Goal: Task Accomplishment & Management: Manage account settings

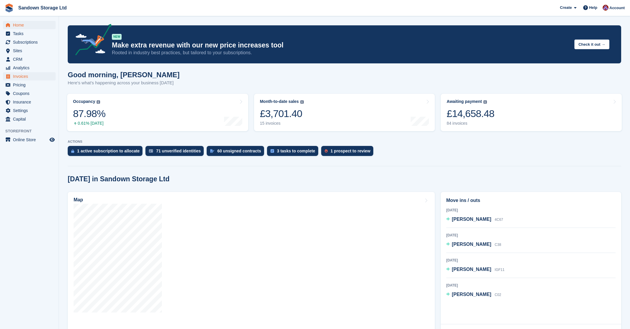
click at [31, 79] on span "Invoices" at bounding box center [30, 76] width 35 height 8
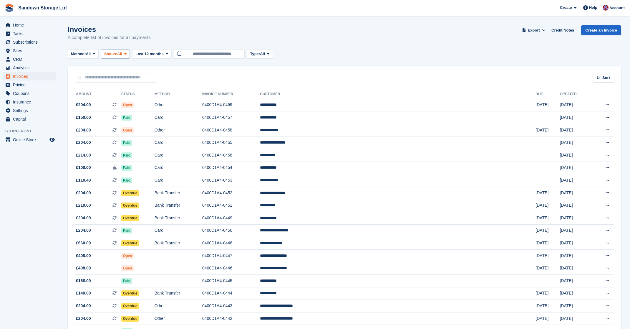
click at [113, 52] on span "Status:" at bounding box center [110, 54] width 13 height 6
click at [125, 100] on link "Open" at bounding box center [129, 99] width 51 height 11
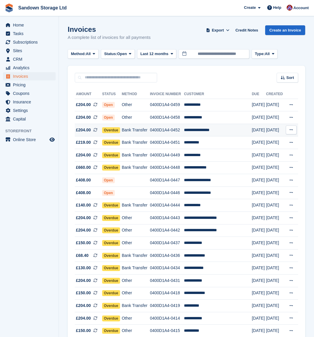
click at [228, 130] on td "**********" at bounding box center [218, 130] width 68 height 13
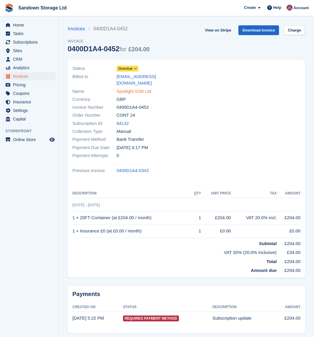
click at [149, 88] on link "Spotlight IOW Ltd" at bounding box center [134, 91] width 35 height 7
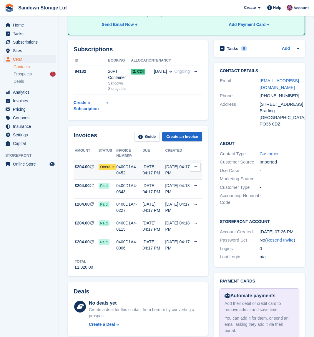
scroll to position [85, 0]
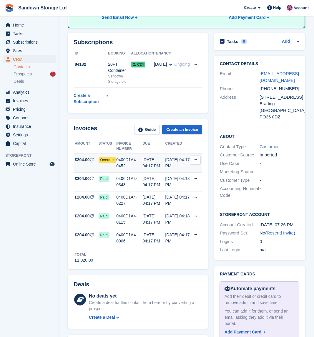
click at [90, 171] on td "£204.00 This is a recurring subscription invoice." at bounding box center [86, 163] width 25 height 19
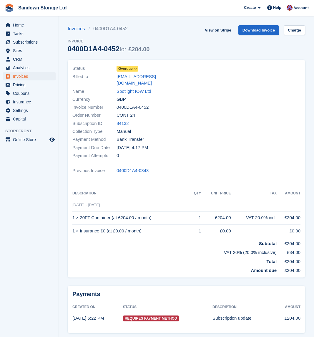
click at [129, 67] on span "Overdue" at bounding box center [125, 68] width 14 height 5
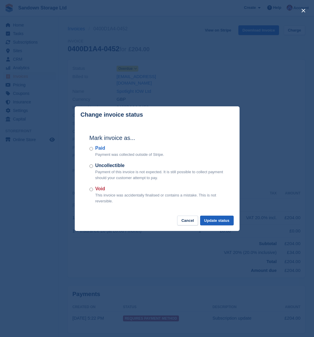
click at [224, 219] on button "Update status" at bounding box center [217, 221] width 34 height 10
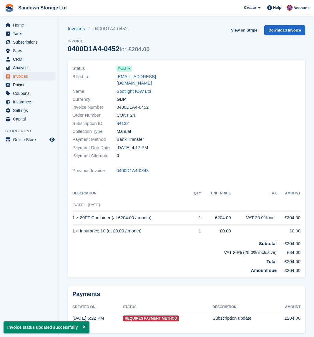
click at [32, 78] on span "Invoices" at bounding box center [30, 76] width 35 height 8
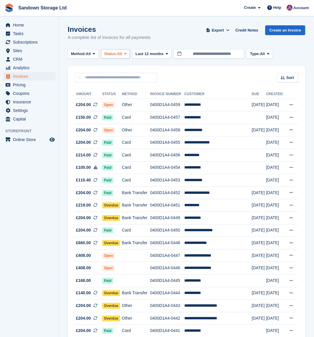
click at [110, 54] on span "Status:" at bounding box center [110, 54] width 13 height 6
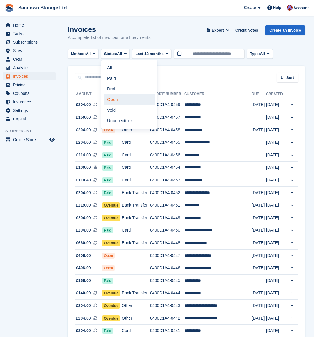
click at [131, 97] on link "Open" at bounding box center [129, 99] width 51 height 11
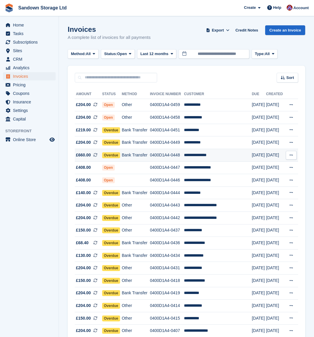
click at [231, 152] on td "**********" at bounding box center [218, 155] width 68 height 13
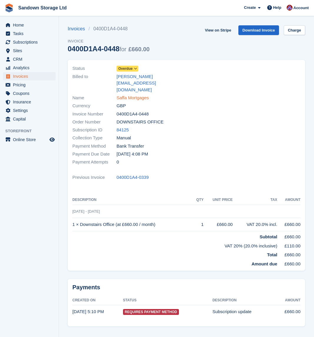
click at [137, 95] on link "Saffa Mortgages" at bounding box center [133, 98] width 32 height 7
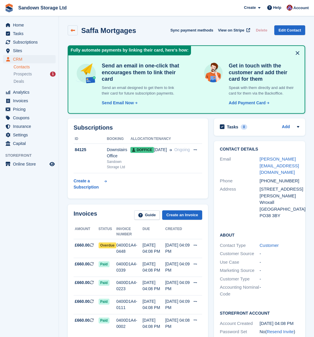
click at [72, 32] on icon at bounding box center [73, 30] width 4 height 4
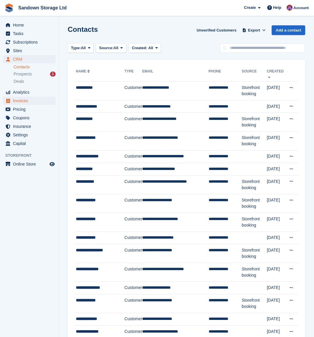
click at [16, 101] on span "Invoices" at bounding box center [30, 101] width 35 height 8
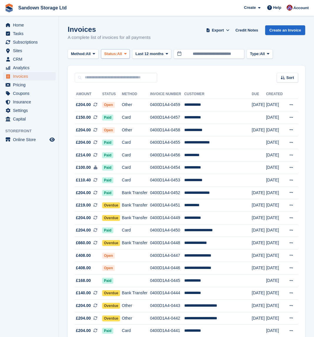
click at [117, 51] on span "Status:" at bounding box center [110, 54] width 13 height 6
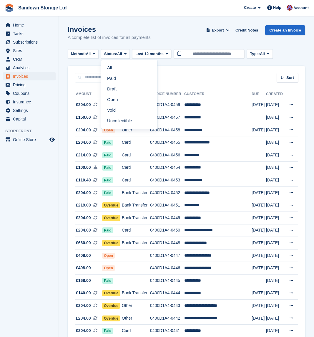
click at [128, 100] on link "Open" at bounding box center [129, 99] width 51 height 11
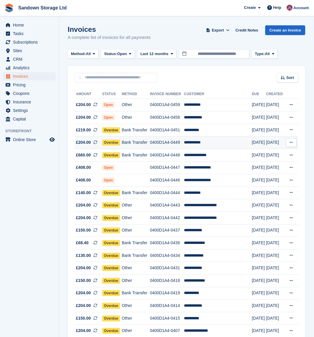
click at [225, 143] on td "**********" at bounding box center [218, 142] width 68 height 13
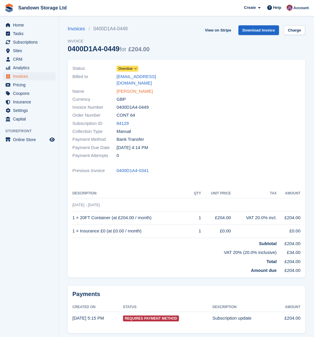
click at [137, 88] on link "[PERSON_NAME]" at bounding box center [135, 91] width 36 height 7
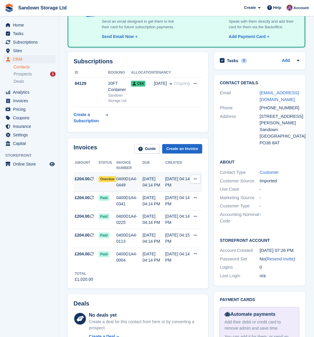
scroll to position [66, 0]
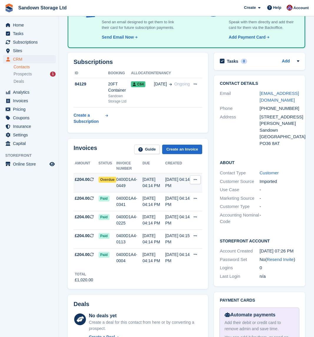
click at [163, 187] on div "02 Sep, 04:14 PM" at bounding box center [154, 182] width 23 height 12
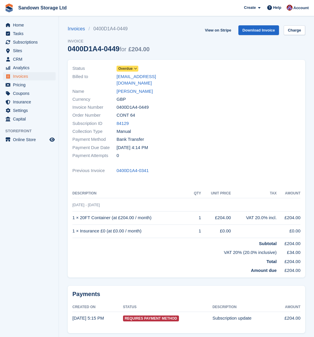
click at [131, 67] on span "Overdue" at bounding box center [125, 68] width 14 height 5
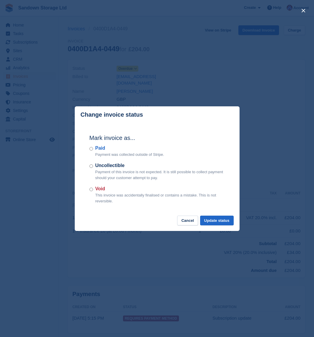
scroll to position [5, 0]
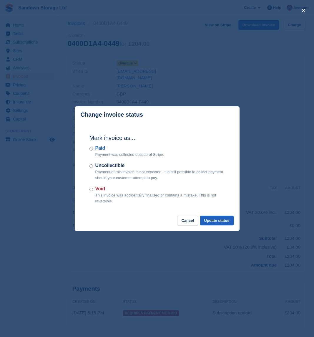
click at [222, 219] on button "Update status" at bounding box center [217, 221] width 34 height 10
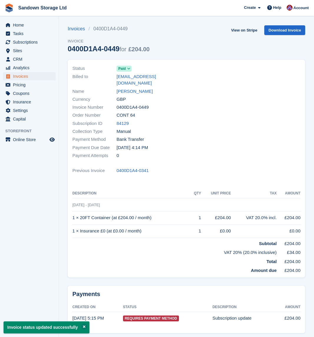
scroll to position [0, 0]
click at [30, 76] on span "Invoices" at bounding box center [30, 76] width 35 height 8
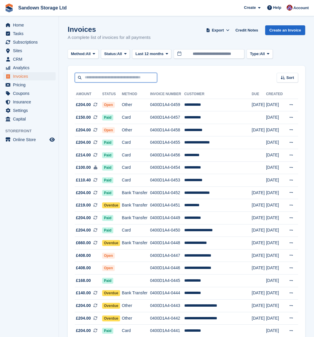
click at [154, 75] on input "text" at bounding box center [116, 78] width 82 height 10
type input "*"
click at [127, 57] on button "Status: All" at bounding box center [115, 54] width 29 height 10
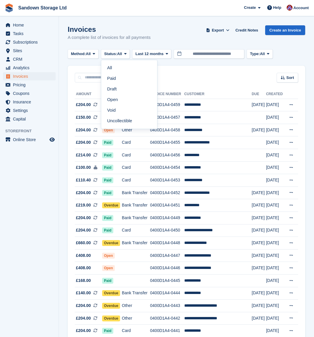
click at [119, 95] on link "Open" at bounding box center [129, 99] width 51 height 11
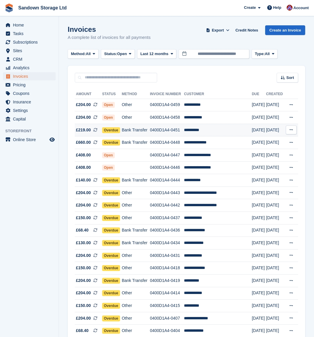
click at [218, 129] on td "**********" at bounding box center [218, 130] width 68 height 13
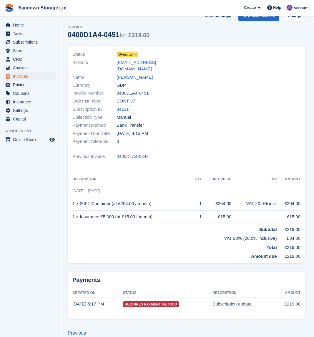
scroll to position [14, 0]
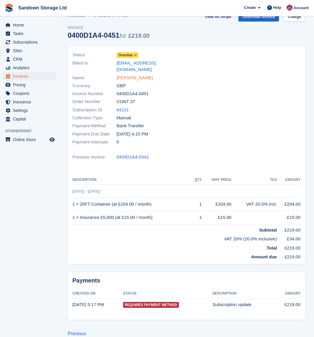
click at [136, 75] on link "[PERSON_NAME]" at bounding box center [135, 78] width 36 height 7
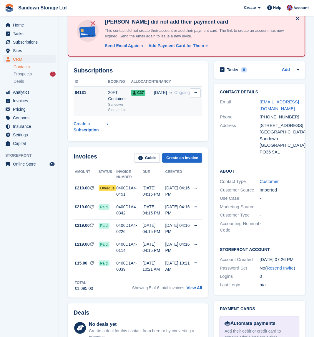
scroll to position [37, 0]
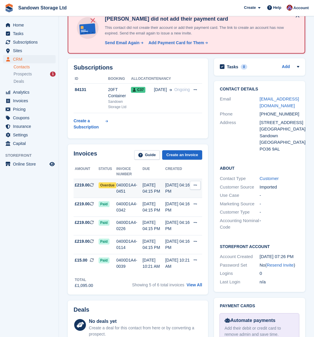
click at [161, 191] on div "[DATE] 04:15 PM" at bounding box center [154, 188] width 23 height 12
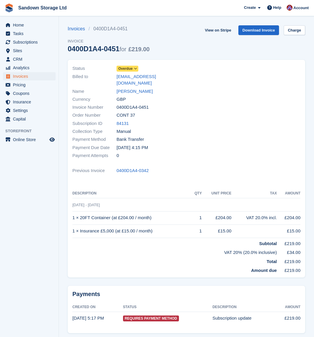
click at [137, 69] on icon at bounding box center [135, 69] width 3 height 4
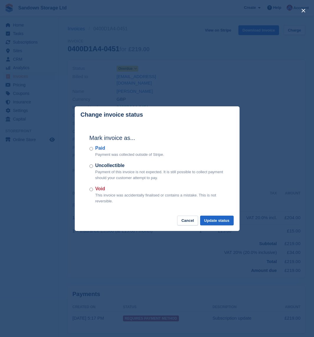
click at [90, 151] on div "Paid Payment was collected outside of Stripe." at bounding box center [157, 151] width 135 height 13
click at [233, 222] on button "Update status" at bounding box center [217, 221] width 34 height 10
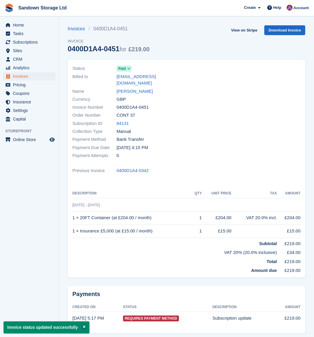
click at [42, 75] on span "Invoices" at bounding box center [30, 76] width 35 height 8
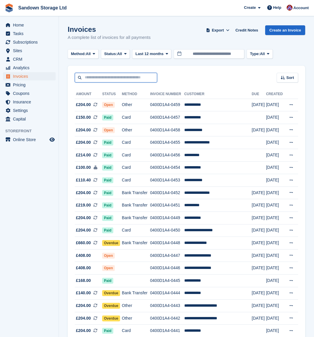
drag, startPoint x: 115, startPoint y: 79, endPoint x: 118, endPoint y: 77, distance: 3.8
click at [118, 77] on input "text" at bounding box center [116, 78] width 82 height 10
type input "****"
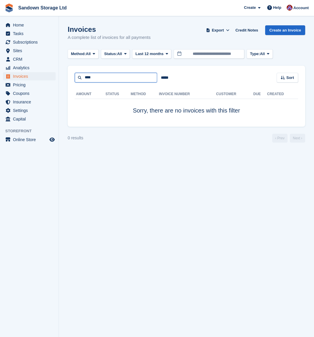
click at [112, 79] on input "****" at bounding box center [116, 78] width 82 height 10
drag, startPoint x: 70, startPoint y: 76, endPoint x: 65, endPoint y: 75, distance: 5.4
click at [65, 75] on section "Invoices A complete list of invoices for all payments Export Export Invoices Ex…" at bounding box center [186, 168] width 255 height 337
click at [125, 50] on button "Status: All" at bounding box center [115, 54] width 29 height 10
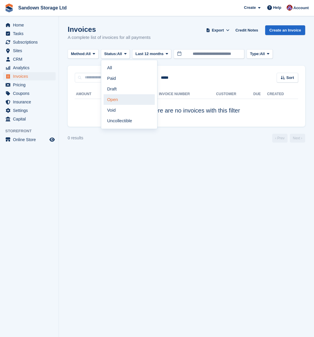
click at [120, 100] on link "Open" at bounding box center [129, 99] width 51 height 11
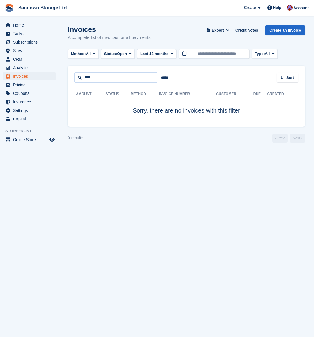
drag, startPoint x: 122, startPoint y: 79, endPoint x: 67, endPoint y: 75, distance: 54.7
click at [67, 75] on section "Invoices A complete list of invoices for all payments Export Export Invoices Ex…" at bounding box center [186, 168] width 255 height 337
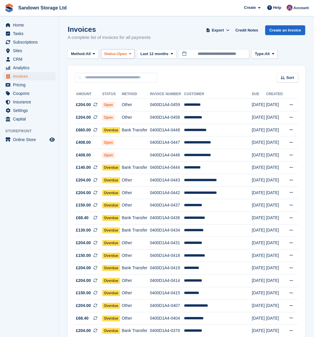
click at [117, 55] on span "Status:" at bounding box center [110, 54] width 13 height 6
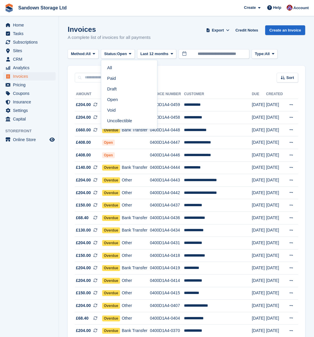
click at [113, 39] on p "A complete list of invoices for all payments" at bounding box center [109, 37] width 83 height 7
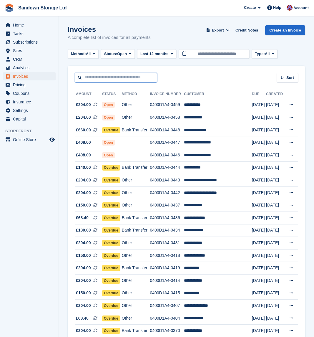
click at [91, 77] on input "text" at bounding box center [116, 78] width 82 height 10
type input "****"
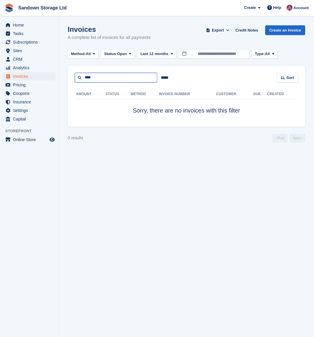
click at [103, 78] on input "****" at bounding box center [116, 78] width 82 height 10
type input "*"
type input "******"
drag, startPoint x: 111, startPoint y: 79, endPoint x: 68, endPoint y: 76, distance: 42.5
click at [68, 76] on div "****** ***** Sort Sort by Date created Created (oldest first) Created (newest f…" at bounding box center [187, 74] width 238 height 17
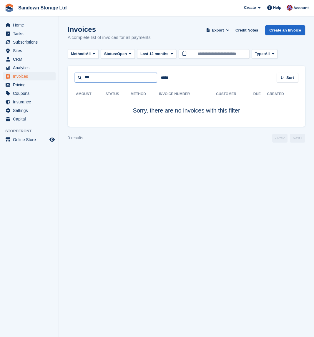
type input "***"
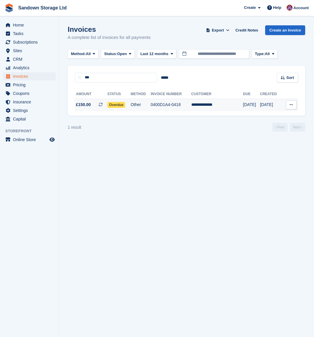
click at [142, 110] on td "Other" at bounding box center [141, 105] width 20 height 12
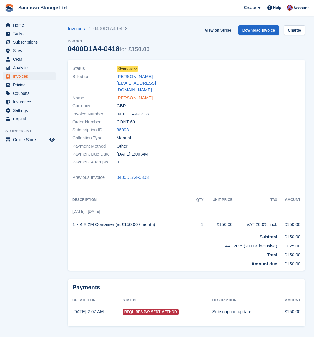
click at [128, 95] on link "[PERSON_NAME]" at bounding box center [135, 98] width 36 height 7
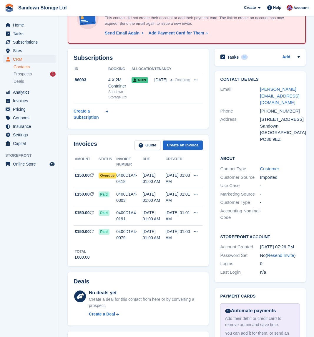
scroll to position [51, 0]
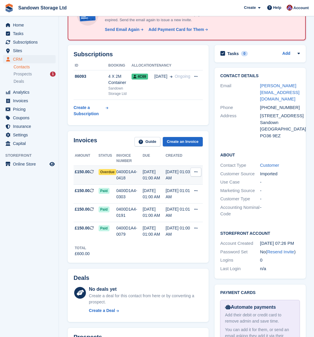
click at [162, 171] on div "[DATE] 01:00 AM" at bounding box center [154, 175] width 23 height 12
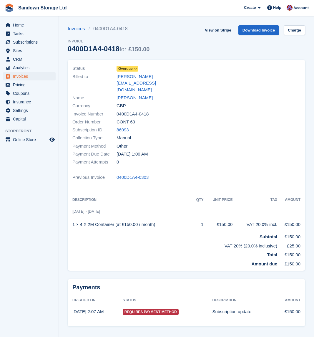
click at [127, 65] on link "Overdue" at bounding box center [128, 68] width 22 height 7
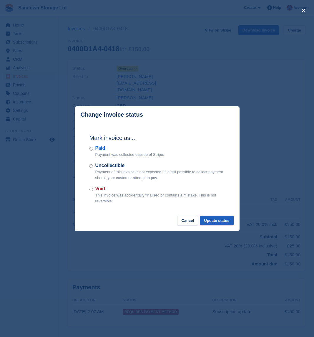
click at [211, 223] on button "Update status" at bounding box center [217, 221] width 34 height 10
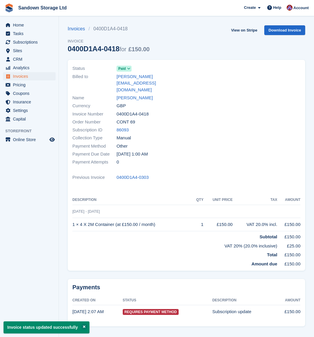
click at [30, 76] on span "Invoices" at bounding box center [30, 76] width 35 height 8
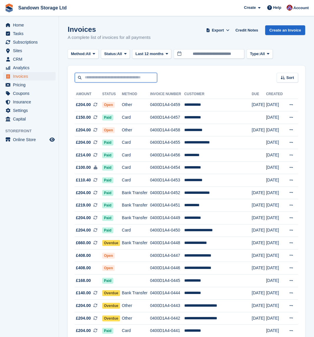
click at [122, 80] on input "text" at bounding box center [116, 78] width 82 height 10
type input "*******"
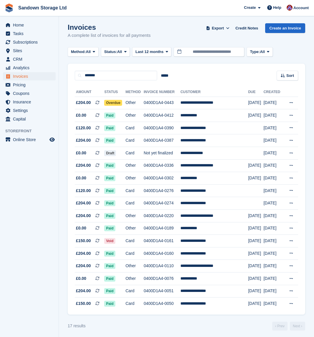
scroll to position [1, 0]
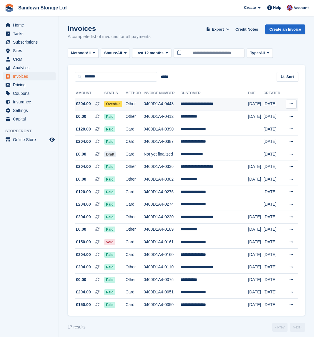
click at [142, 105] on td "Other" at bounding box center [134, 104] width 18 height 13
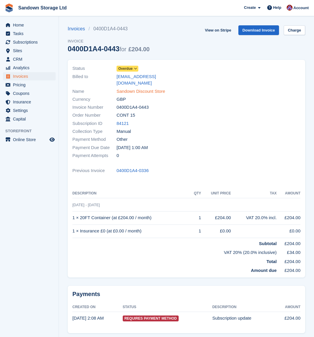
click at [138, 88] on link "Sandown Discount Store" at bounding box center [141, 91] width 49 height 7
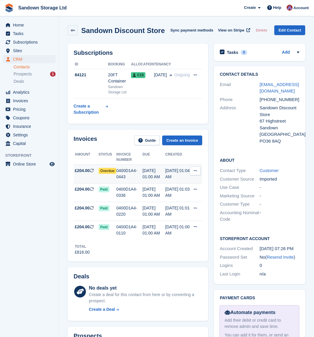
click at [160, 169] on div "01 Sep, 01:00 AM" at bounding box center [154, 174] width 23 height 12
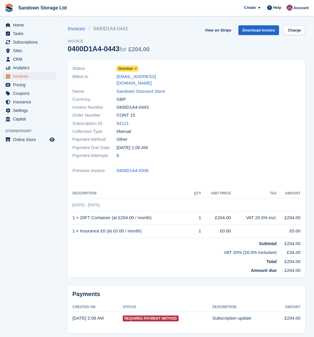
click at [129, 69] on span "Overdue" at bounding box center [125, 68] width 14 height 5
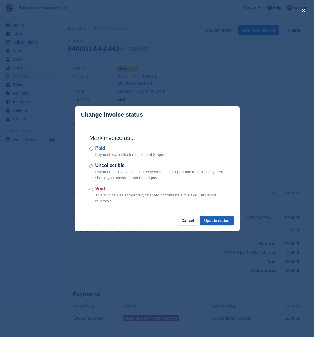
click at [214, 220] on button "Update status" at bounding box center [217, 221] width 34 height 10
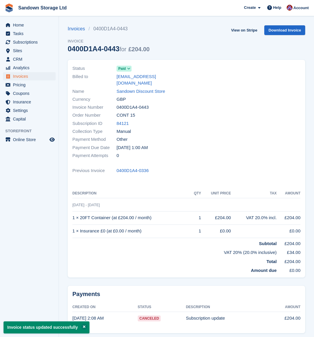
click at [38, 74] on span "Invoices" at bounding box center [30, 76] width 35 height 8
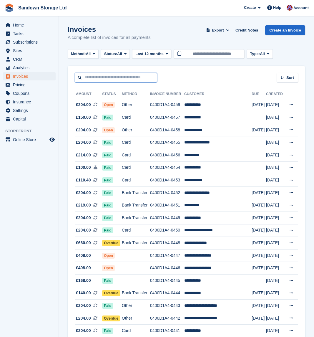
click at [144, 80] on input "text" at bounding box center [116, 78] width 82 height 10
type input "********"
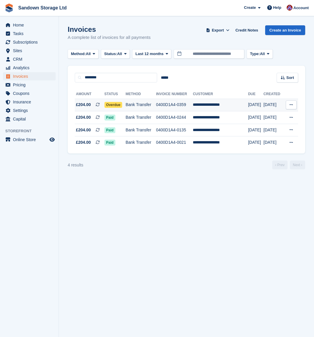
click at [166, 106] on td "0400D1A4-0359" at bounding box center [174, 105] width 37 height 13
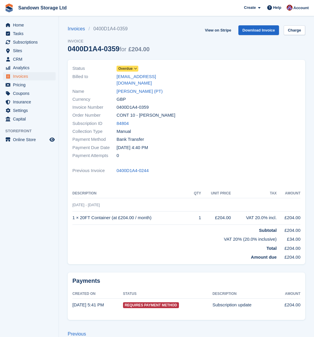
click at [124, 70] on span "Overdue" at bounding box center [125, 68] width 14 height 5
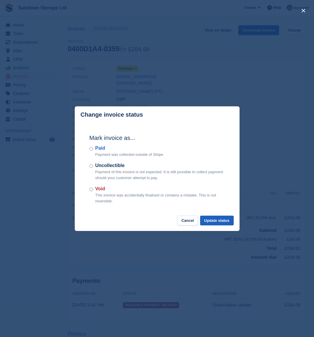
click at [224, 216] on button "Update status" at bounding box center [217, 221] width 34 height 10
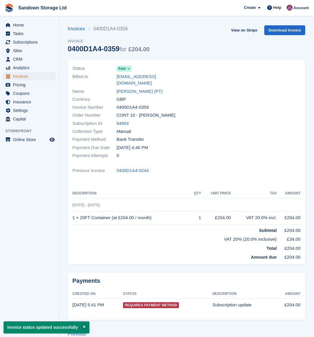
click at [135, 88] on link "John Anderson (PT)" at bounding box center [140, 91] width 46 height 7
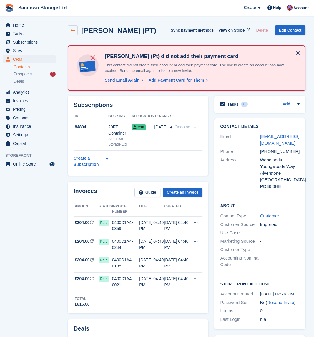
click at [70, 30] on link at bounding box center [73, 30] width 10 height 10
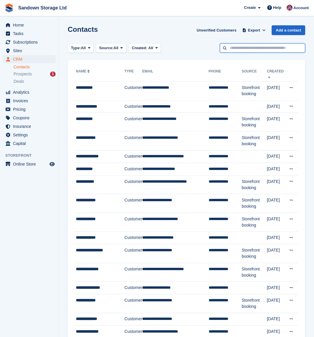
click at [255, 51] on input "text" at bounding box center [262, 48] width 85 height 10
type input "*******"
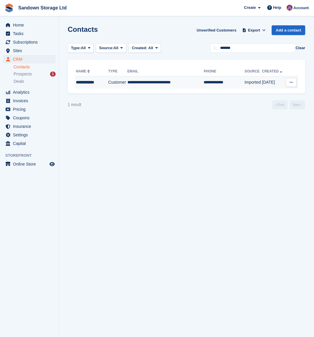
click at [178, 84] on td "**********" at bounding box center [166, 82] width 77 height 12
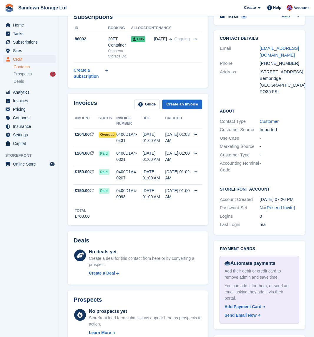
scroll to position [87, 0]
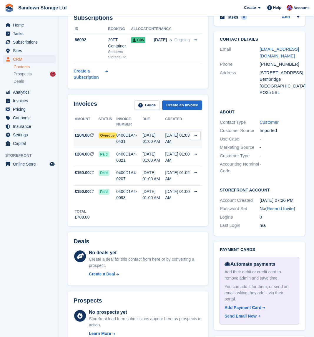
click at [161, 136] on div "26 Aug, 01:00 AM" at bounding box center [154, 138] width 23 height 12
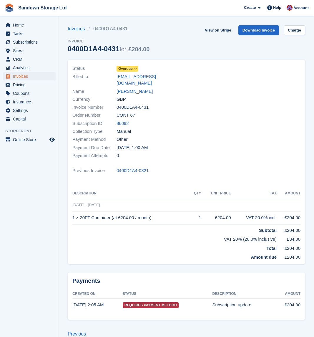
click at [124, 66] on span "Overdue" at bounding box center [125, 68] width 14 height 5
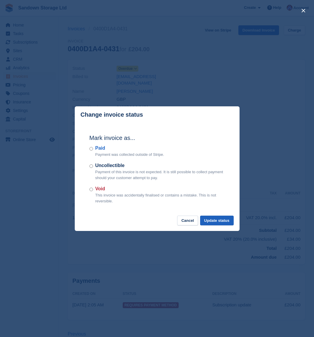
click at [210, 222] on button "Update status" at bounding box center [217, 221] width 34 height 10
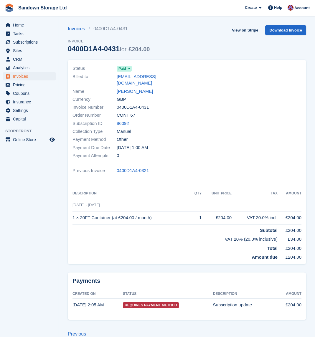
click at [24, 77] on span "Invoices" at bounding box center [30, 76] width 35 height 8
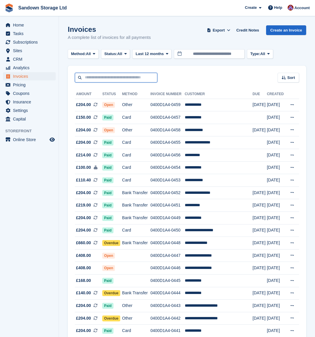
drag, startPoint x: 112, startPoint y: 80, endPoint x: 115, endPoint y: 78, distance: 3.7
click at [115, 78] on input "text" at bounding box center [116, 78] width 82 height 10
type input "****"
